Goal: Information Seeking & Learning: Learn about a topic

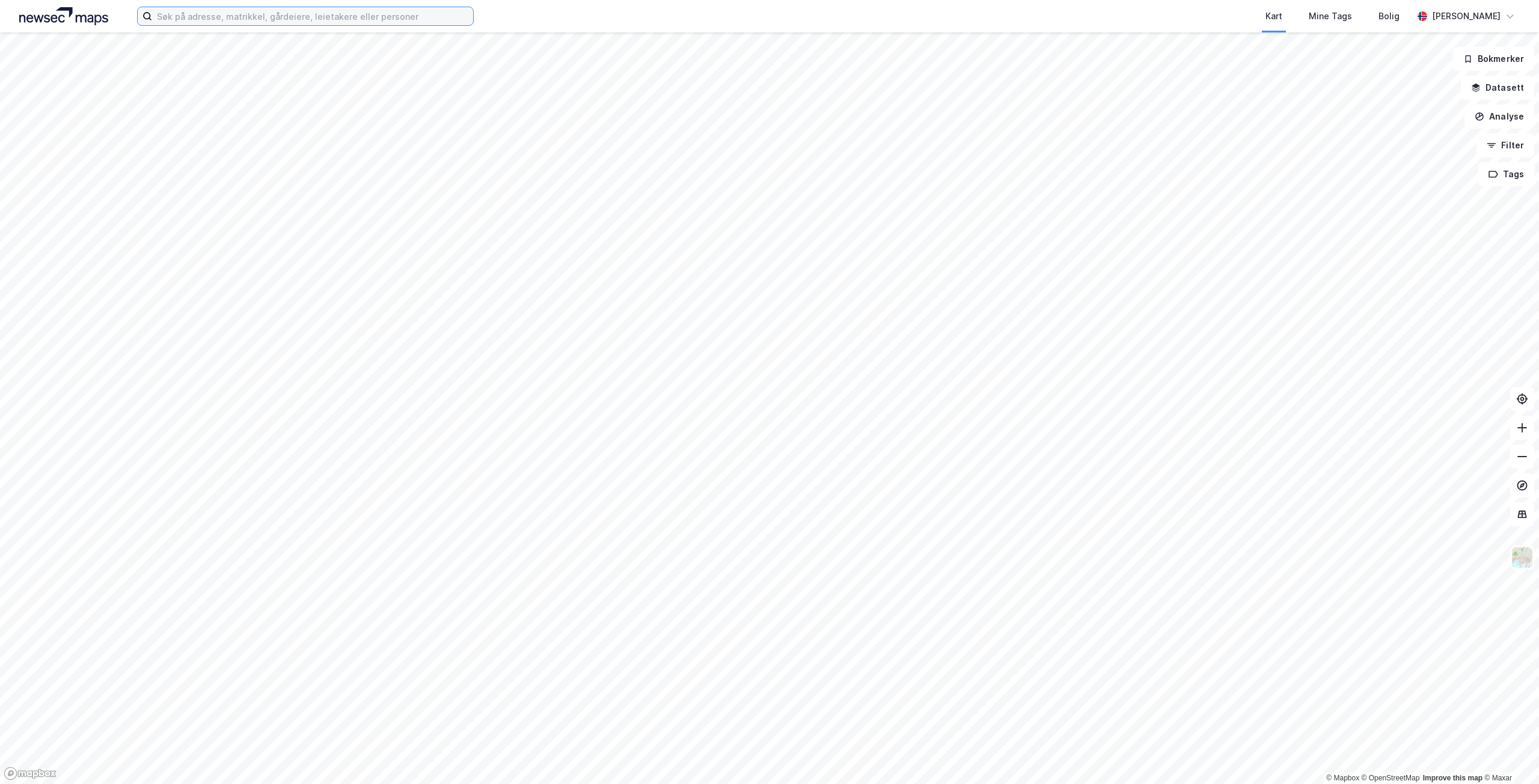
click at [356, 16] on input at bounding box center [312, 16] width 321 height 18
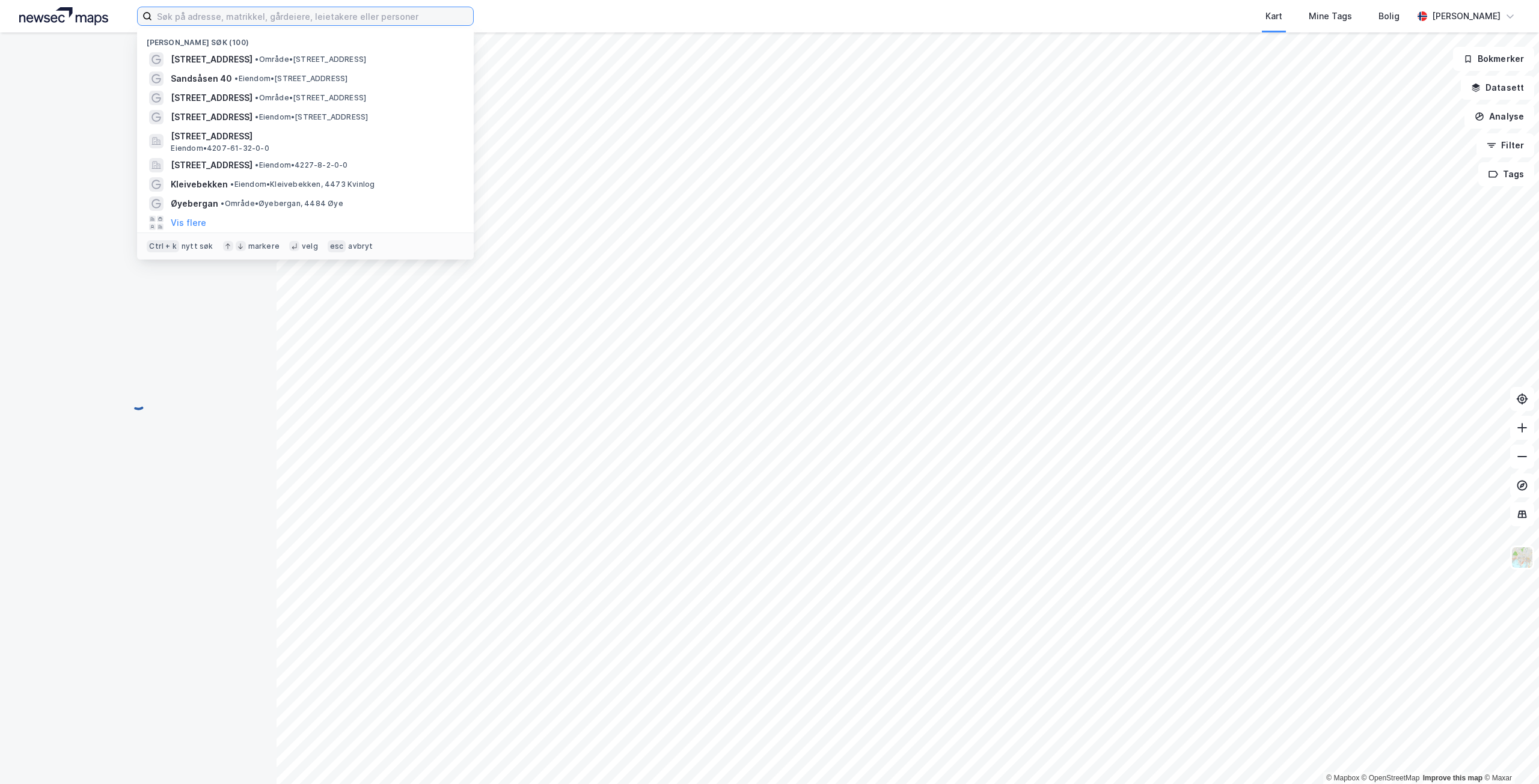
type input "C"
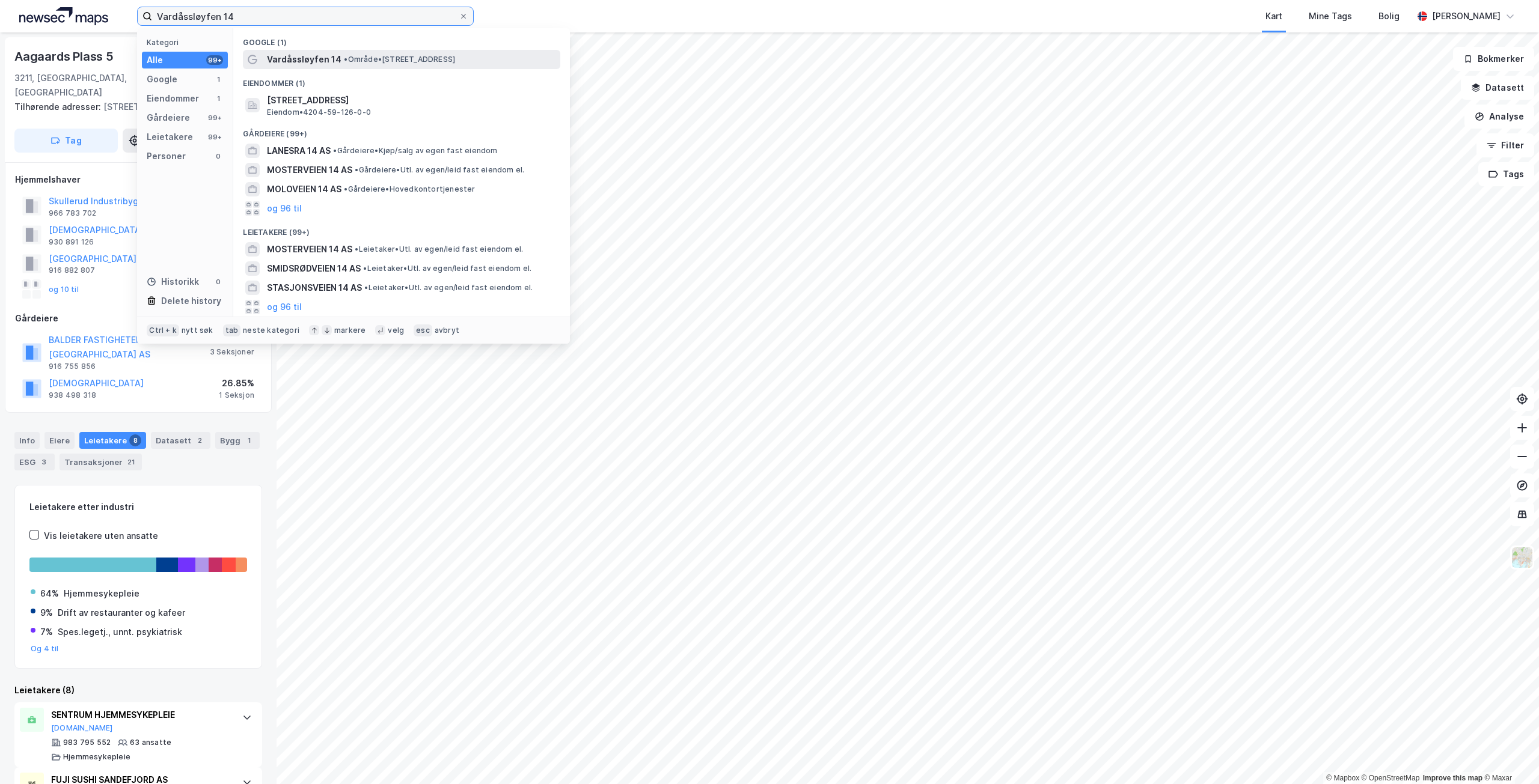
type input "Vardåssløyfen 14"
click at [362, 53] on div "Vardåssløyfen 14 • Område • [STREET_ADDRESS]" at bounding box center [412, 59] width 291 height 15
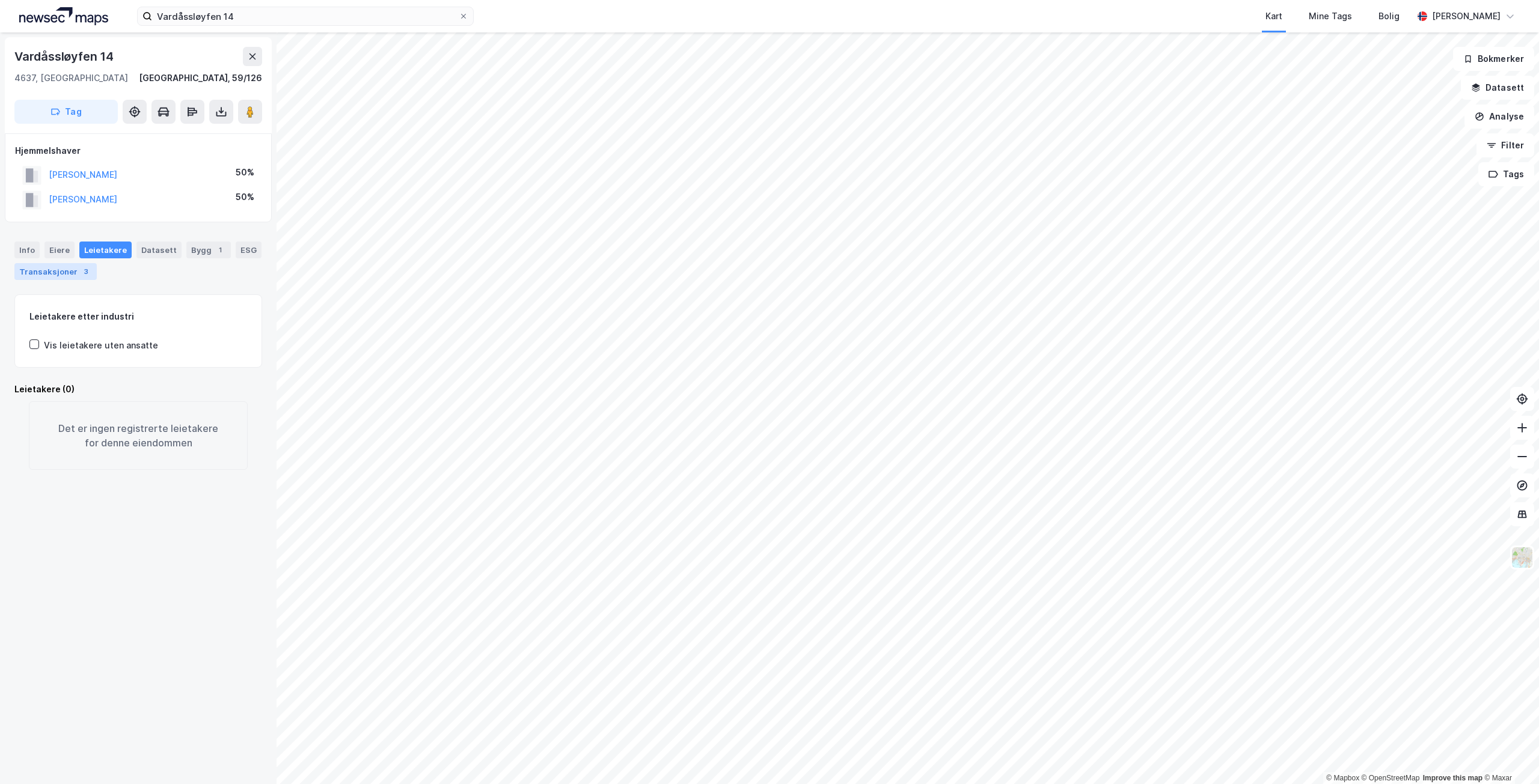
click at [39, 270] on div "Transaksjoner 3" at bounding box center [55, 271] width 82 height 16
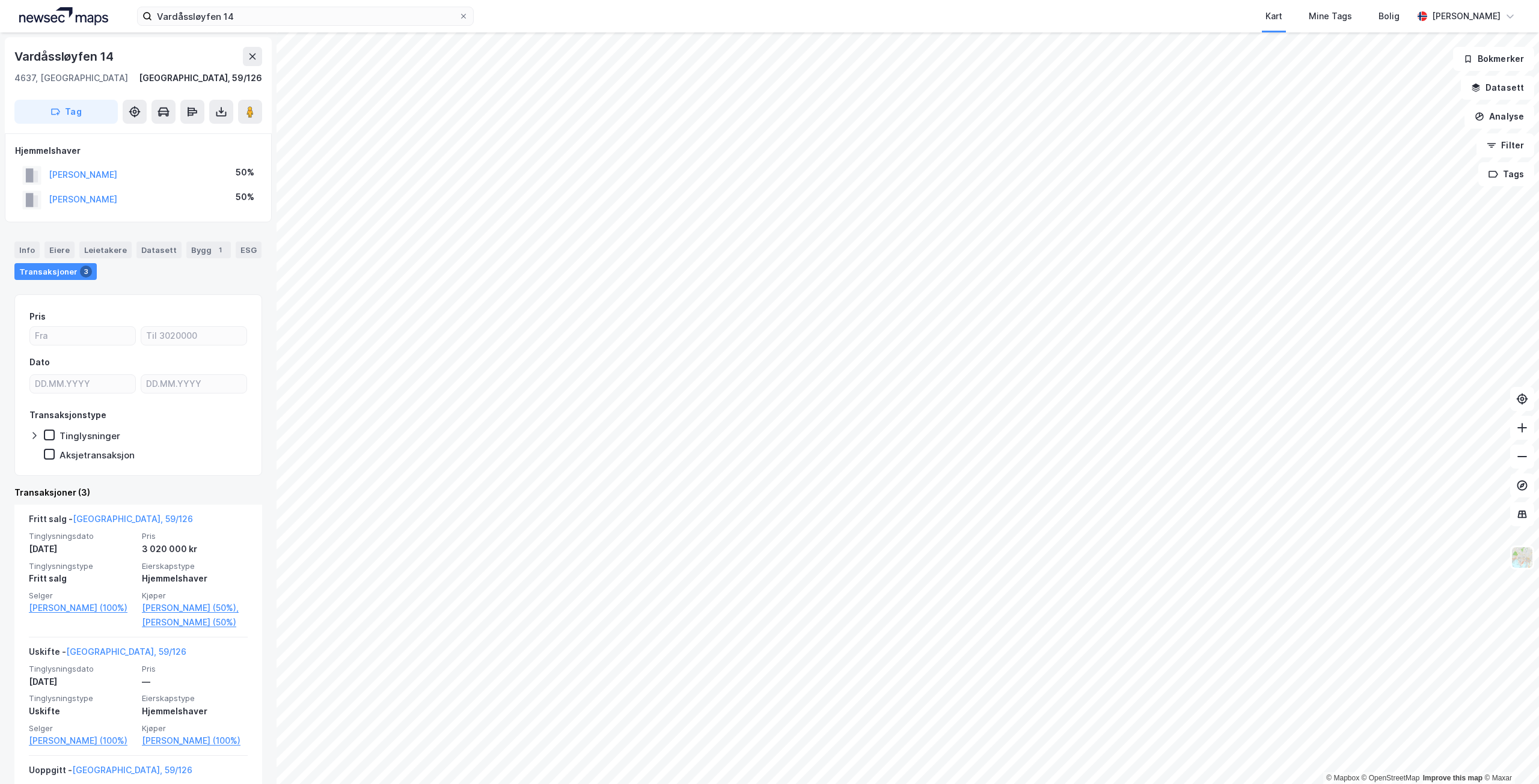
scroll to position [60, 0]
